Goal: Task Accomplishment & Management: Complete application form

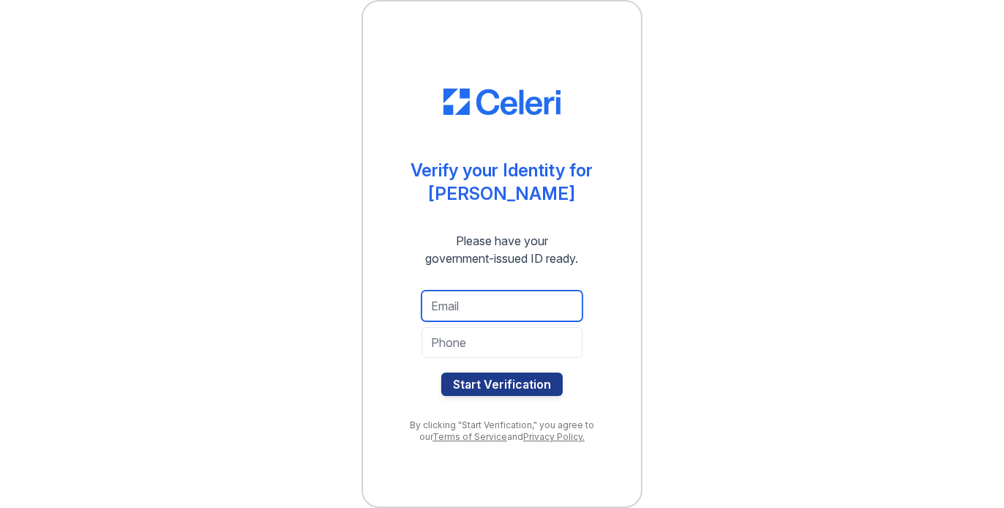
click at [525, 299] on input "email" at bounding box center [502, 306] width 161 height 31
type input "[EMAIL_ADDRESS][DOMAIN_NAME]"
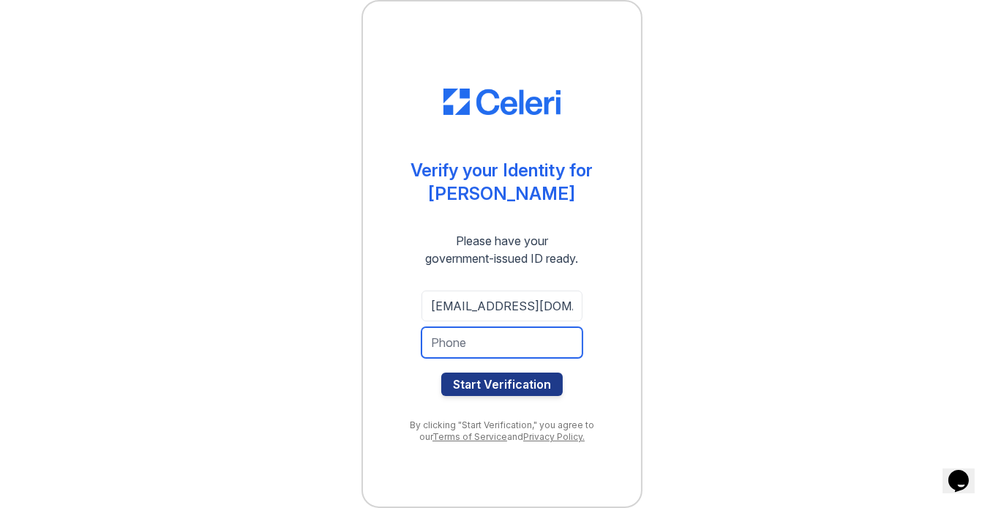
click at [486, 346] on input "tel" at bounding box center [502, 342] width 161 height 31
type input "5853316616"
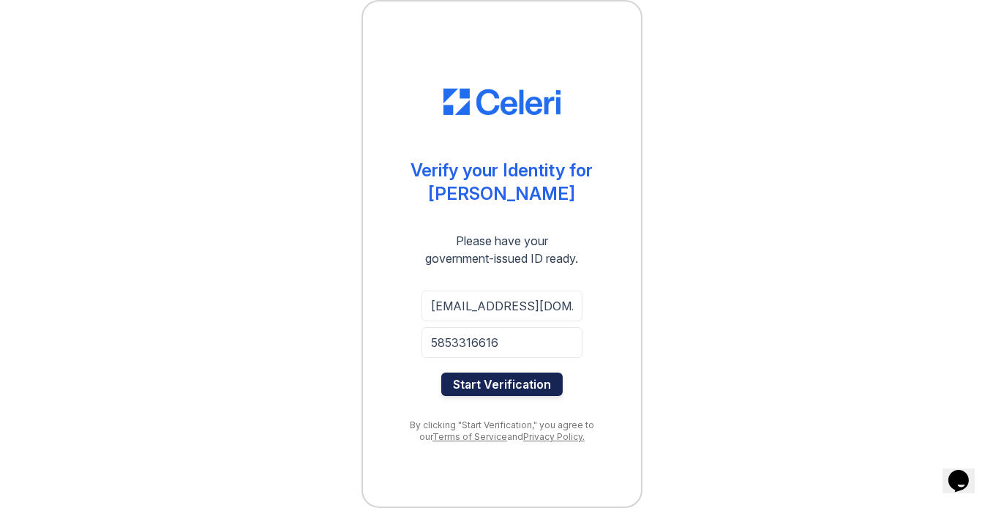
click at [487, 379] on button "Start Verification" at bounding box center [501, 384] width 121 height 23
